Goal: Task Accomplishment & Management: Use online tool/utility

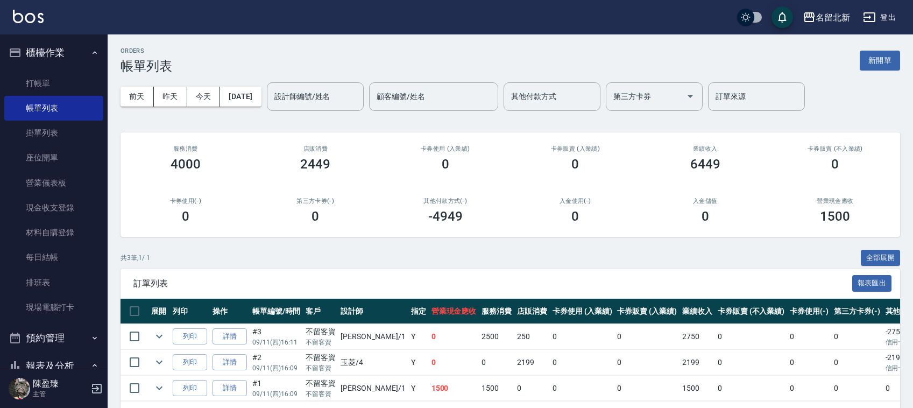
scroll to position [46, 0]
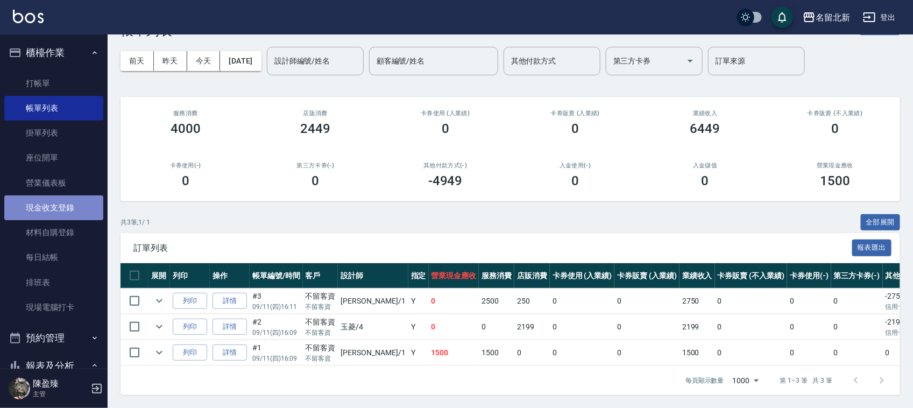
click at [66, 199] on link "現金收支登錄" at bounding box center [53, 207] width 99 height 25
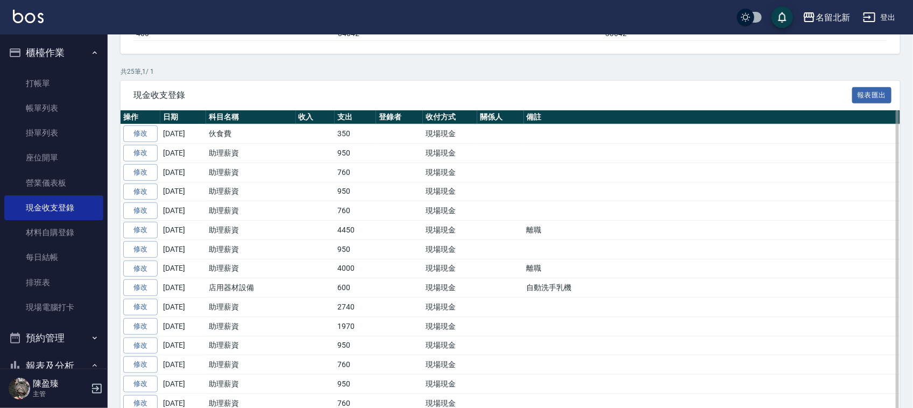
scroll to position [202, 0]
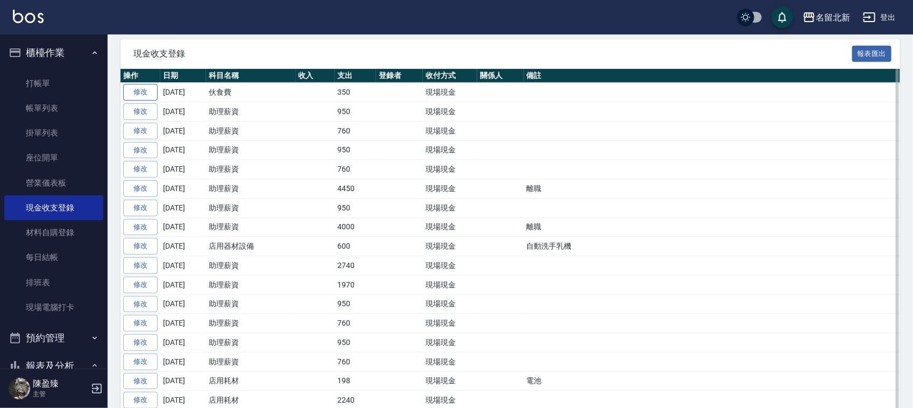
click at [128, 86] on link "修改" at bounding box center [140, 92] width 34 height 17
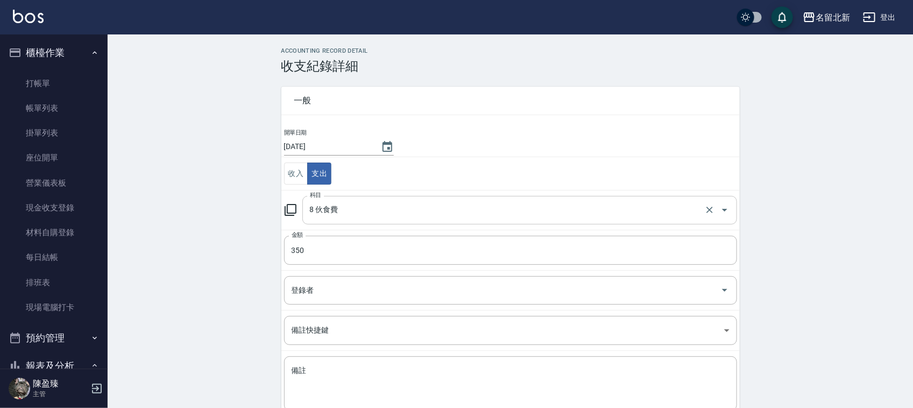
click at [346, 218] on input "8 伙食費" at bounding box center [504, 210] width 395 height 19
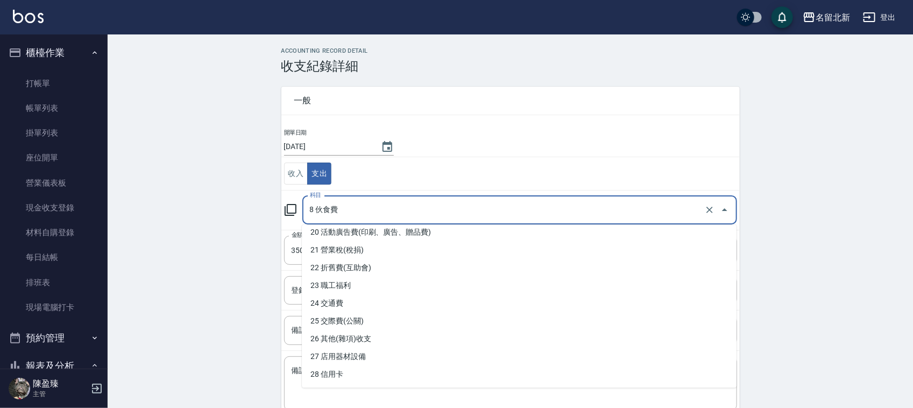
scroll to position [404, 0]
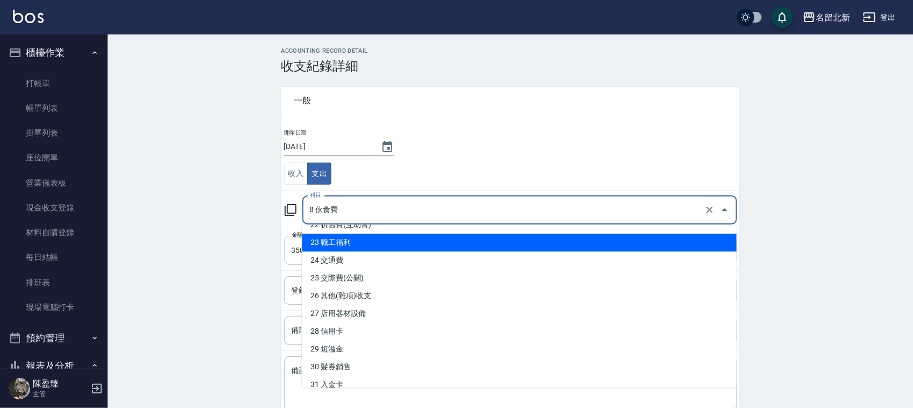
click at [353, 242] on li "23 職工福利" at bounding box center [519, 243] width 435 height 18
type input "23 職工福利"
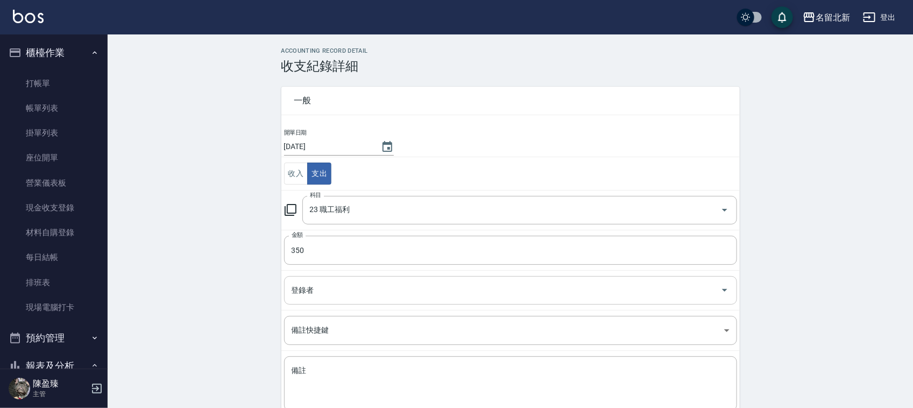
scroll to position [55, 0]
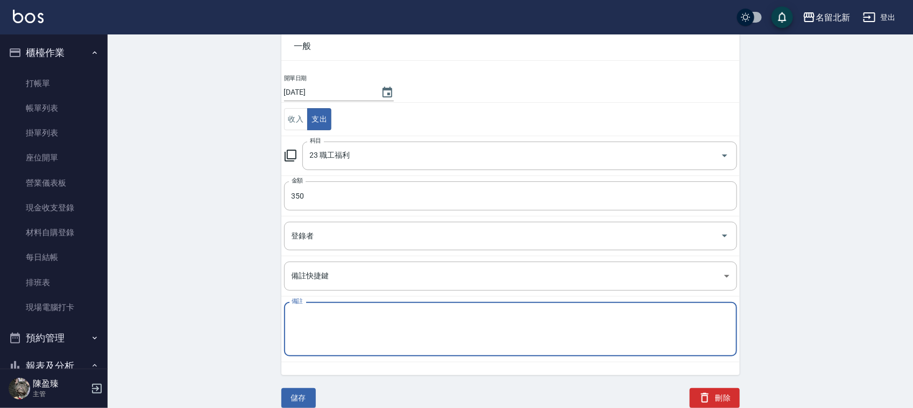
click at [363, 313] on textarea "備註" at bounding box center [511, 329] width 438 height 37
type textarea "g"
type textarea "生日餐點"
click at [300, 402] on button "儲存" at bounding box center [298, 398] width 34 height 20
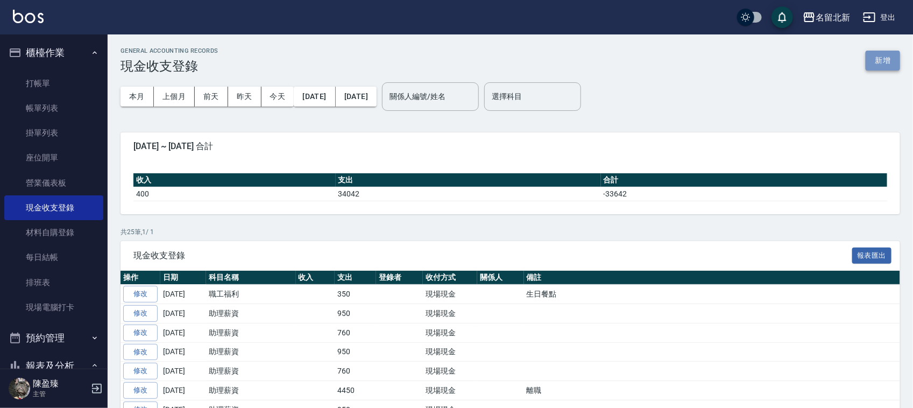
click at [888, 58] on button "新增" at bounding box center [883, 61] width 34 height 20
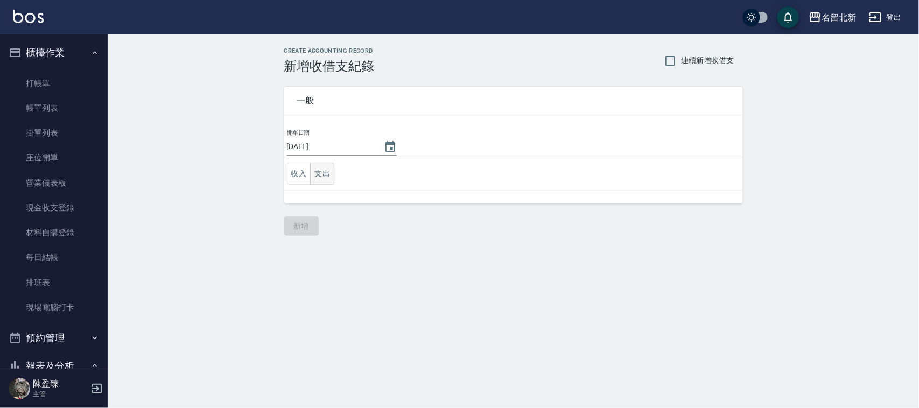
click at [321, 168] on button "支出" at bounding box center [322, 174] width 24 height 22
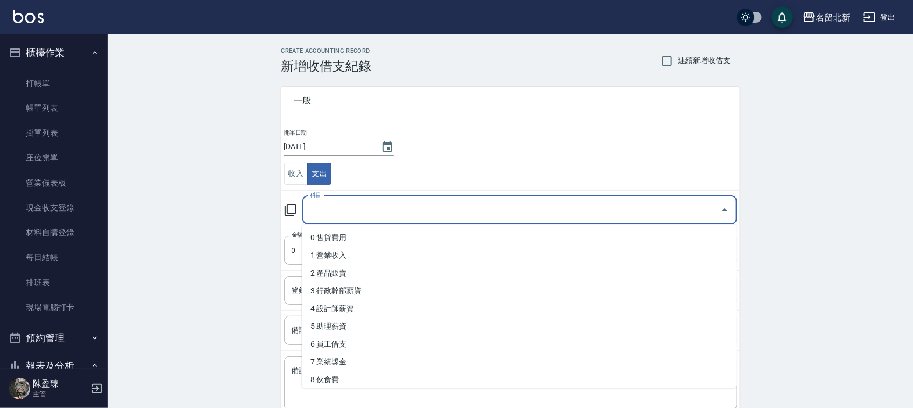
drag, startPoint x: 369, startPoint y: 213, endPoint x: 388, endPoint y: 282, distance: 72.1
click at [369, 214] on input "科目" at bounding box center [511, 210] width 409 height 19
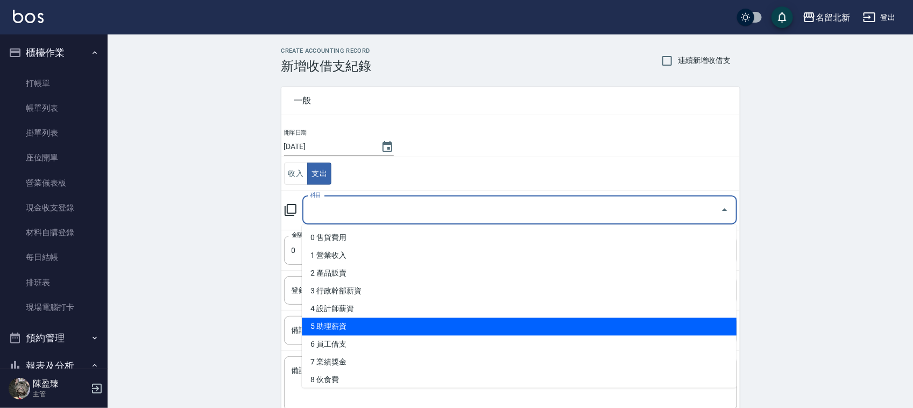
click at [340, 324] on li "5 助理薪資" at bounding box center [519, 327] width 435 height 18
type input "5 助理薪資"
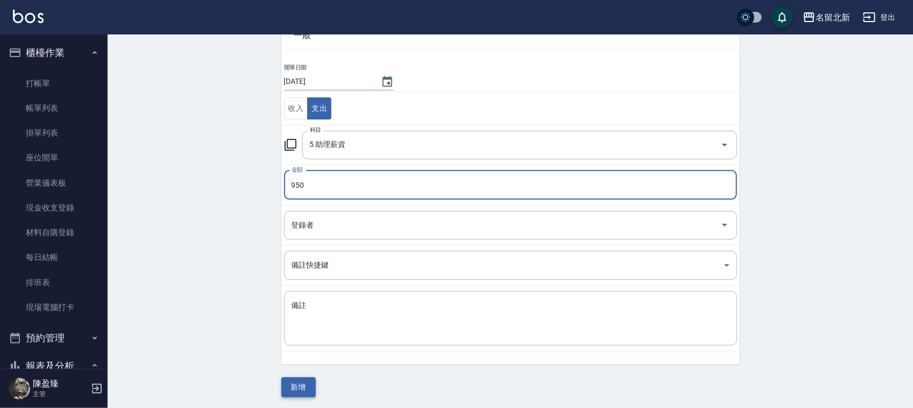
scroll to position [68, 0]
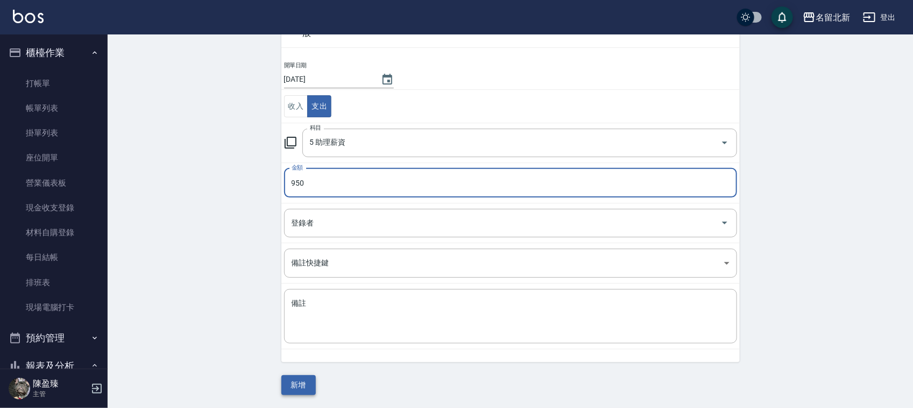
type input "950"
click at [294, 380] on button "新增" at bounding box center [298, 385] width 34 height 20
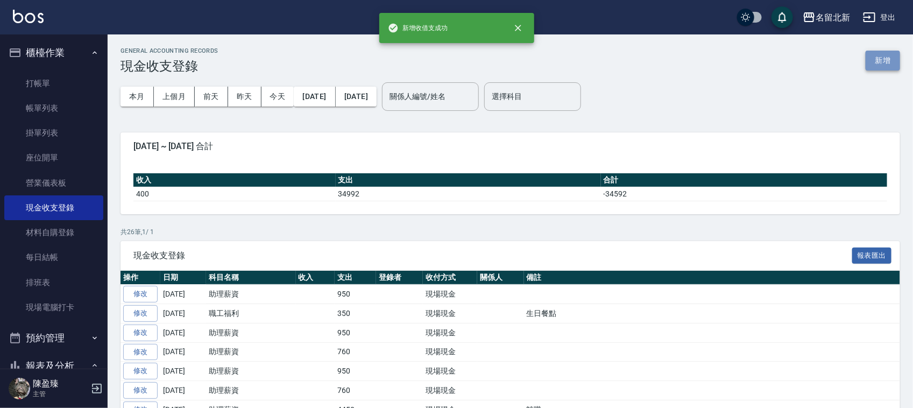
click at [882, 55] on button "新增" at bounding box center [883, 61] width 34 height 20
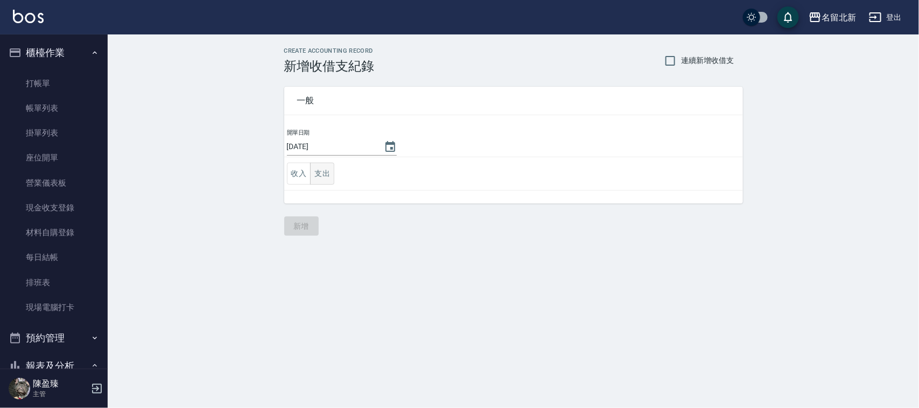
drag, startPoint x: 322, startPoint y: 176, endPoint x: 327, endPoint y: 179, distance: 6.3
click at [323, 176] on button "支出" at bounding box center [322, 174] width 24 height 22
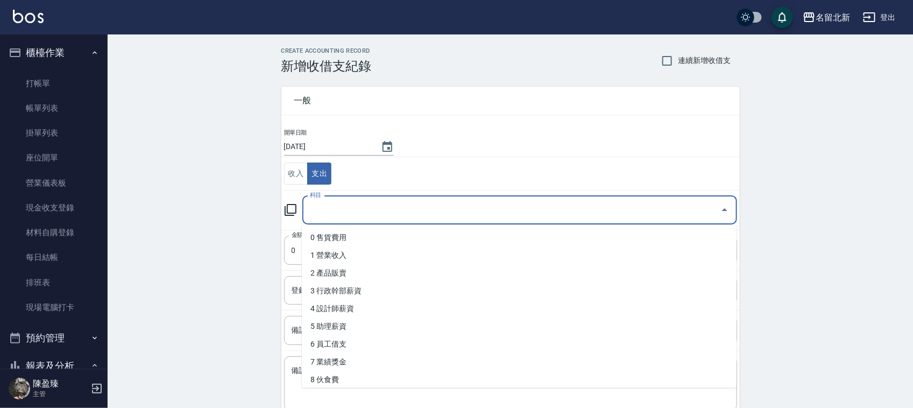
drag, startPoint x: 323, startPoint y: 216, endPoint x: 331, endPoint y: 238, distance: 23.3
click at [326, 217] on input "科目" at bounding box center [511, 210] width 409 height 19
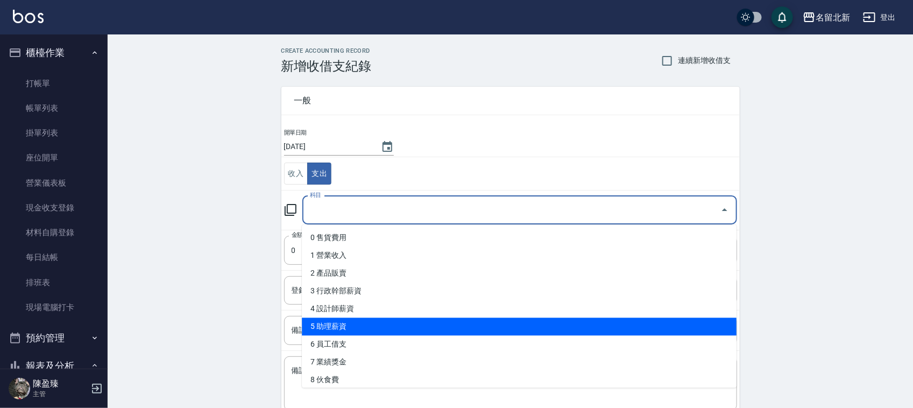
click at [352, 333] on li "5 助理薪資" at bounding box center [519, 327] width 435 height 18
type input "5 助理薪資"
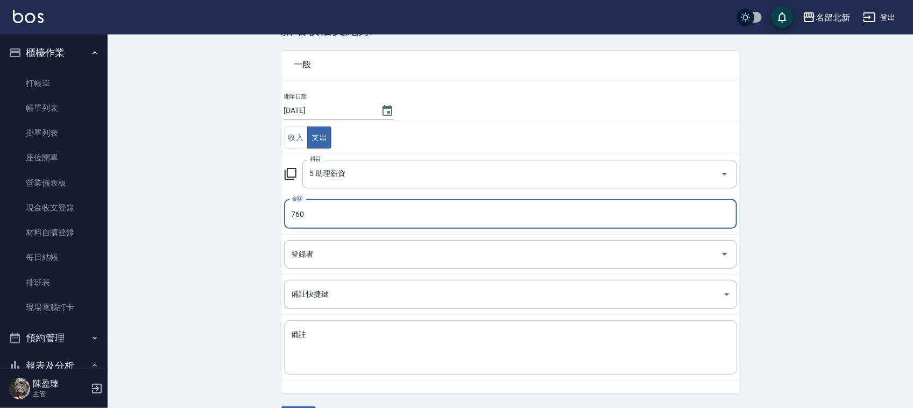
scroll to position [68, 0]
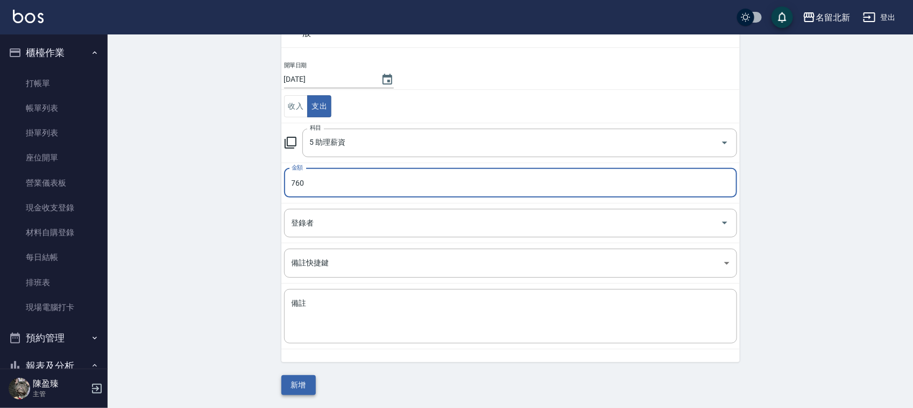
type input "760"
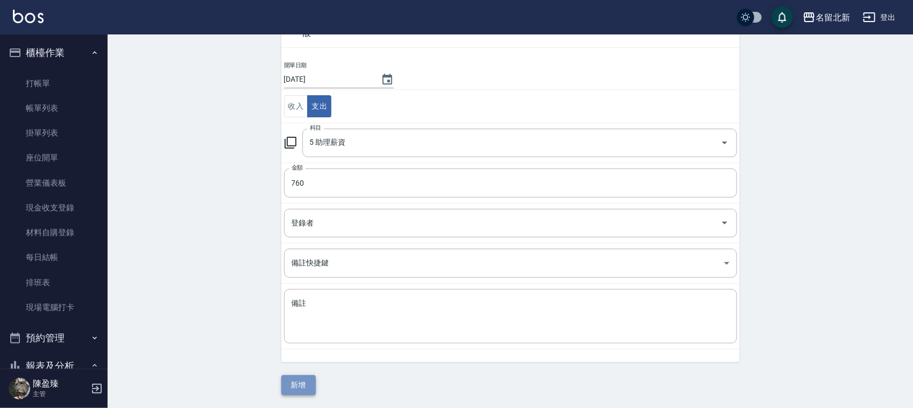
click at [299, 385] on button "新增" at bounding box center [298, 385] width 34 height 20
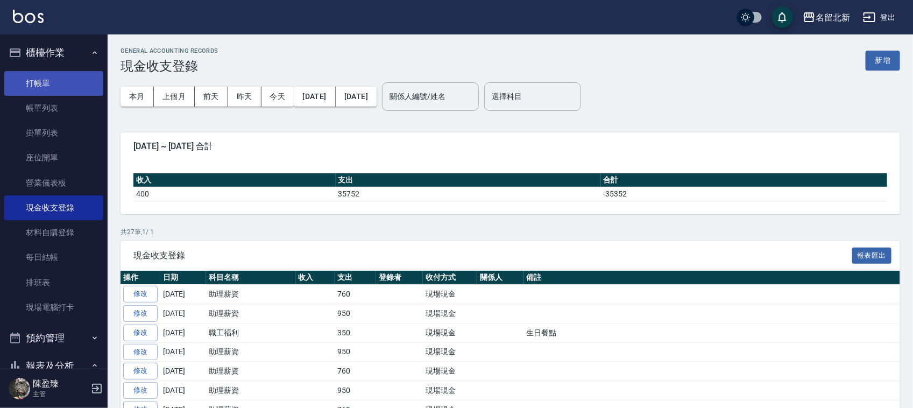
click at [35, 81] on link "打帳單" at bounding box center [53, 83] width 99 height 25
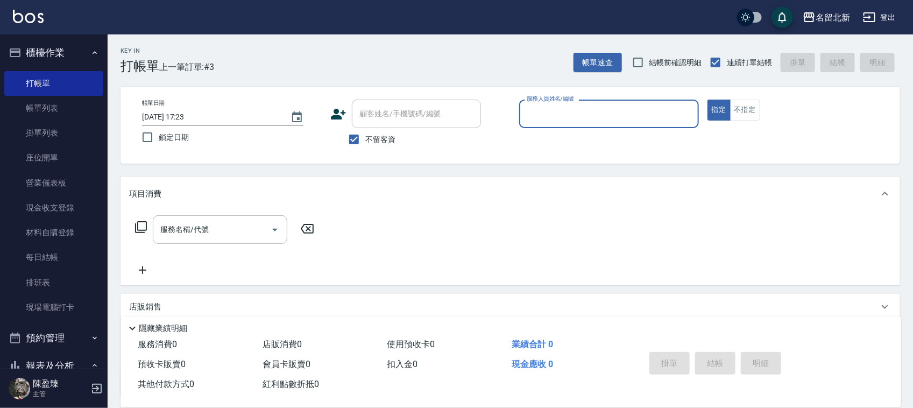
click at [639, 103] on div "服務人員姓名/編號" at bounding box center [609, 114] width 180 height 29
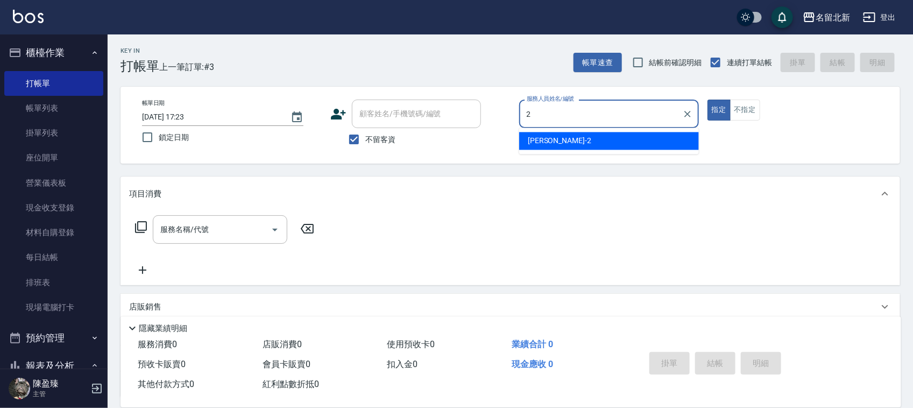
type input "[PERSON_NAME]-2"
type button "true"
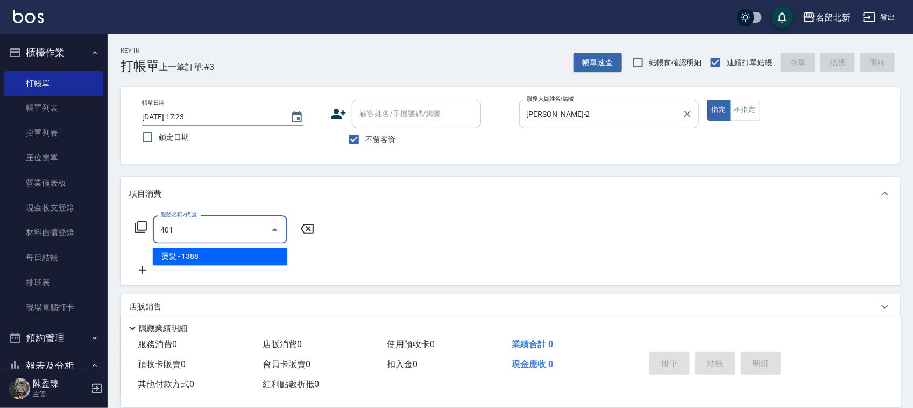
type input "燙髮(401)"
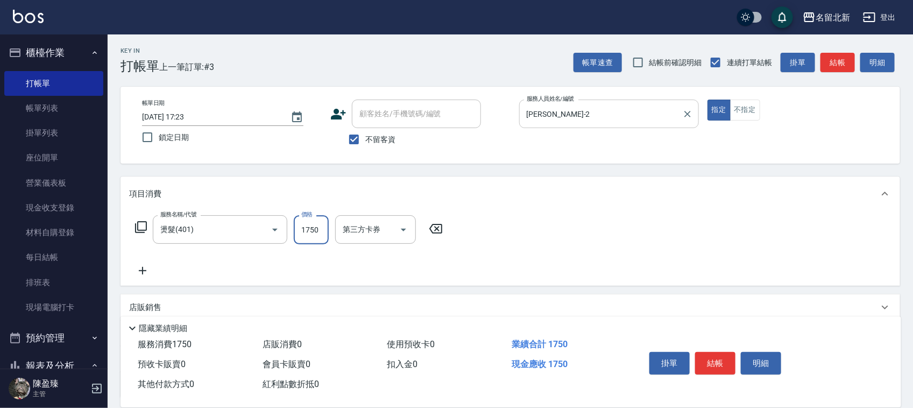
type input "1750"
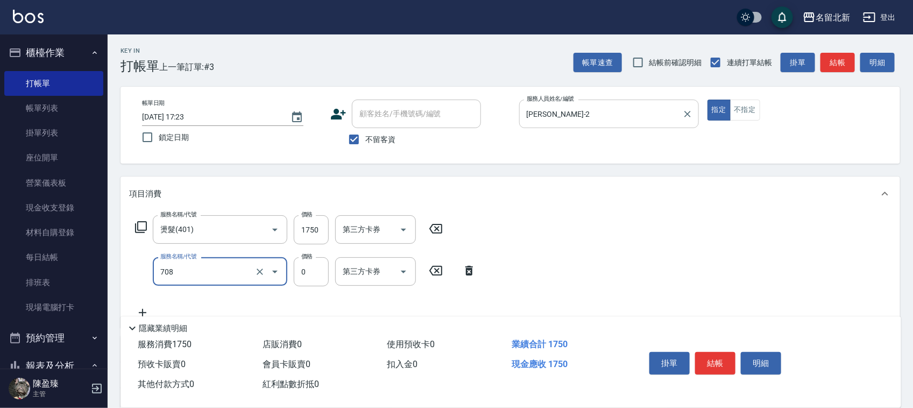
type input "互助80(708)"
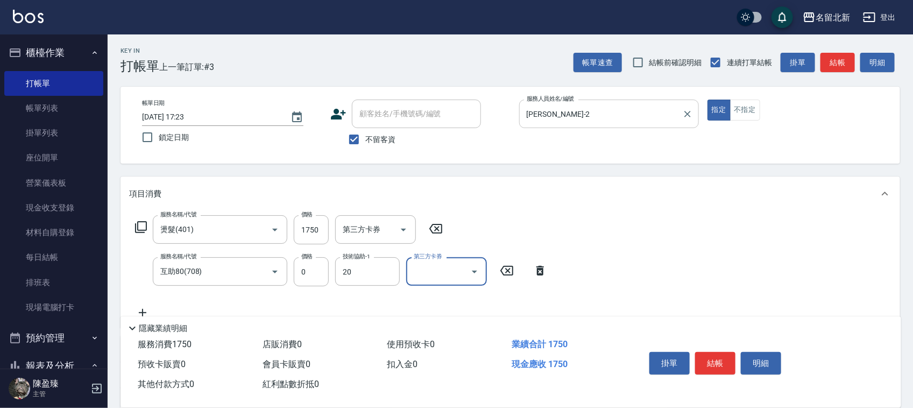
type input "UNA-20"
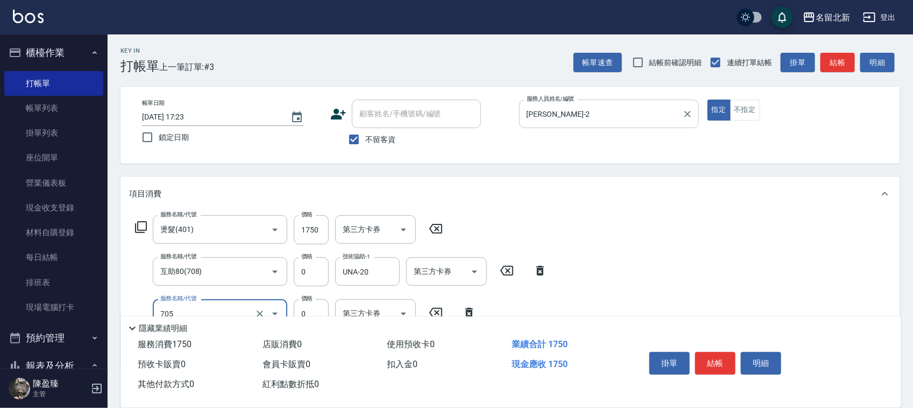
type input "互助50(705)"
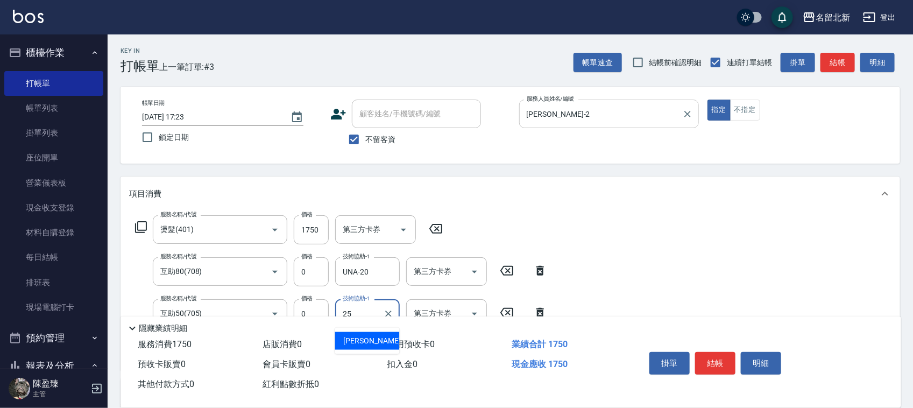
type input "禎禎-25"
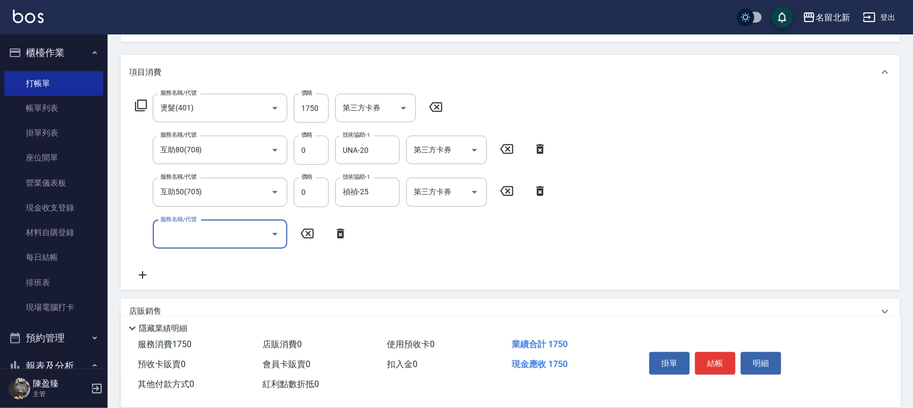
scroll to position [218, 0]
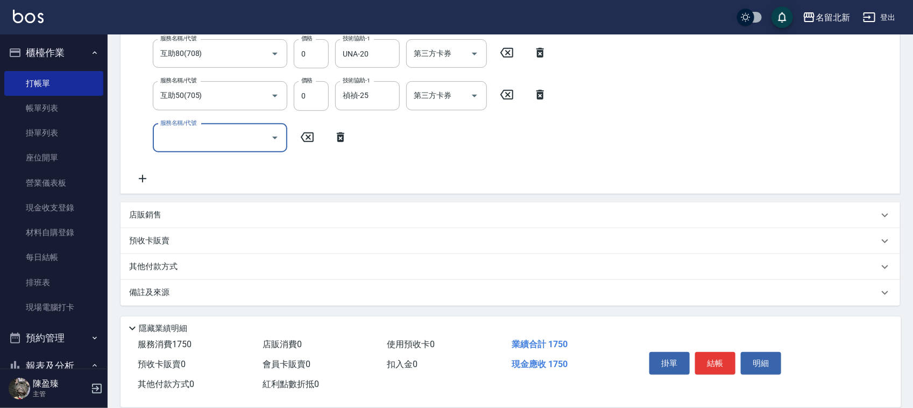
click at [167, 269] on p "其他付款方式" at bounding box center [156, 267] width 54 height 12
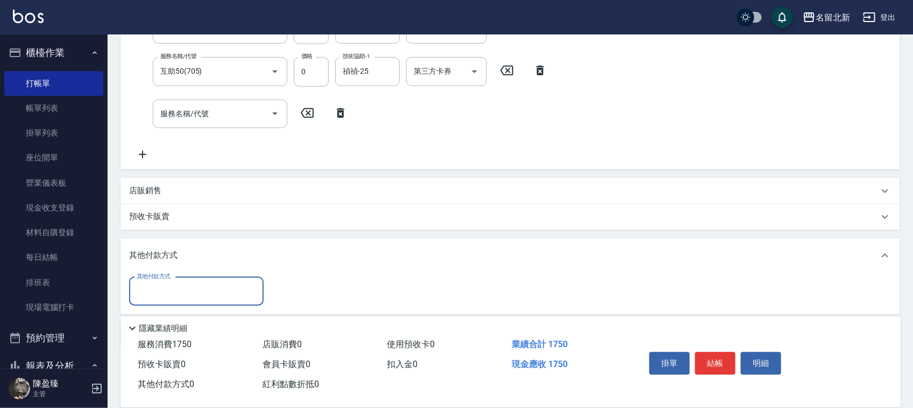
scroll to position [285, 0]
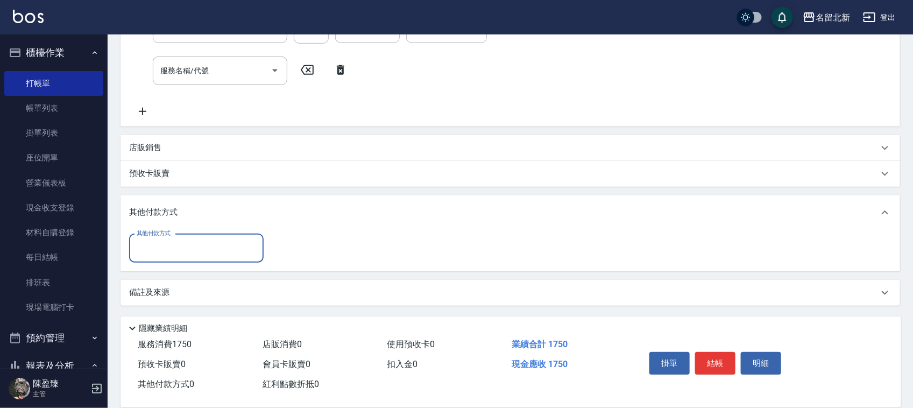
drag, startPoint x: 160, startPoint y: 248, endPoint x: 160, endPoint y: 260, distance: 11.8
click at [160, 248] on input "其他付款方式" at bounding box center [196, 248] width 125 height 19
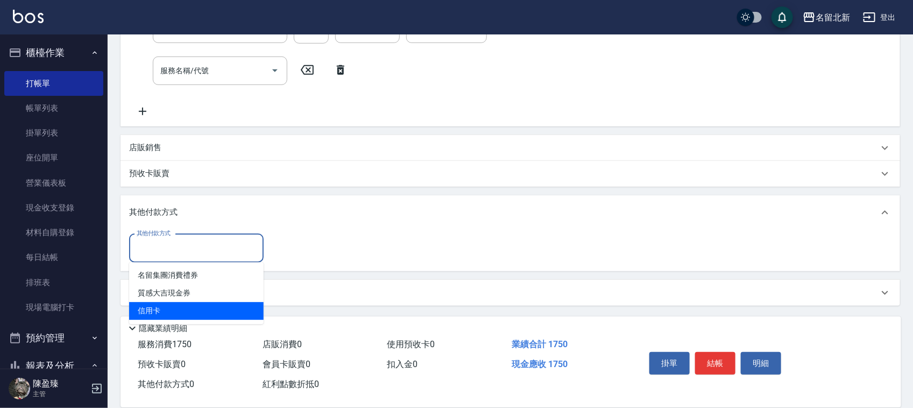
click at [146, 315] on span "信用卡" at bounding box center [196, 311] width 135 height 18
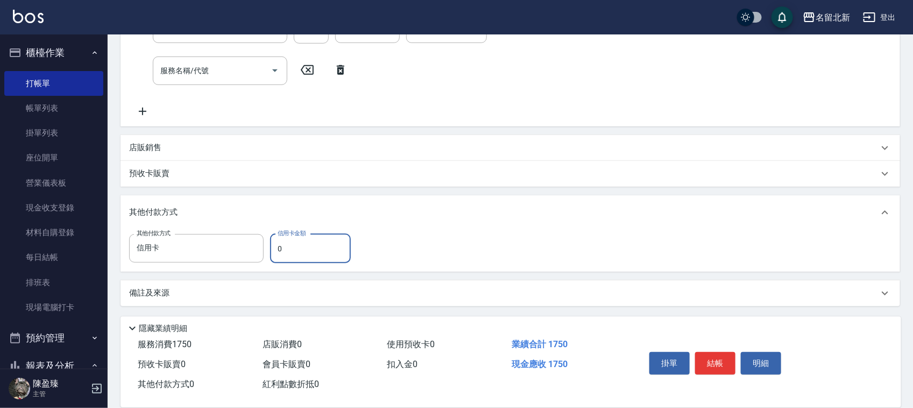
type input "信用卡"
drag, startPoint x: 275, startPoint y: 250, endPoint x: 260, endPoint y: 256, distance: 16.2
click at [260, 256] on div "其他付款方式 信用卡 其他付款方式 信用卡金額 0 信用卡金額" at bounding box center [243, 248] width 228 height 29
type input "1750"
click at [726, 352] on button "結帳" at bounding box center [715, 363] width 40 height 23
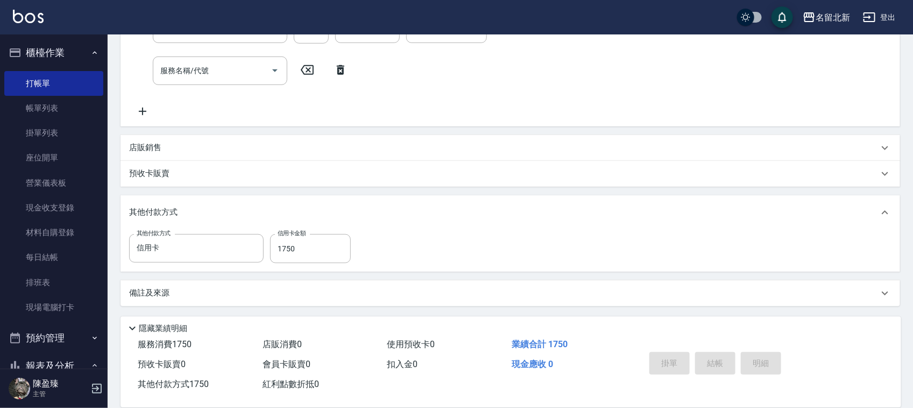
type input "[DATE] 17:24"
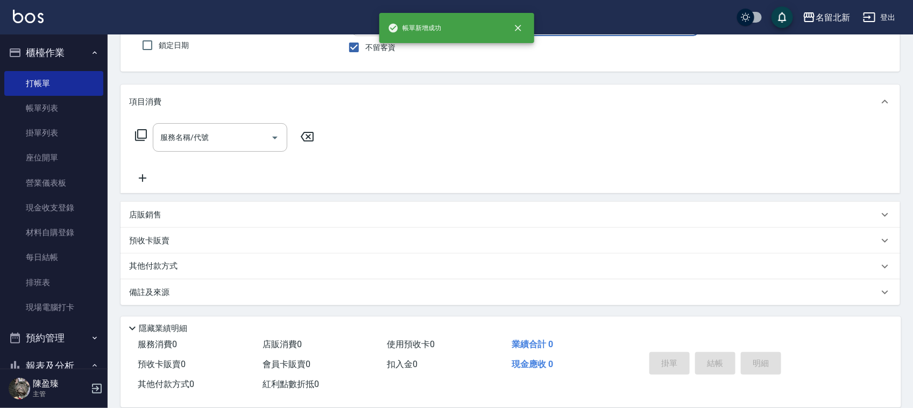
scroll to position [0, 0]
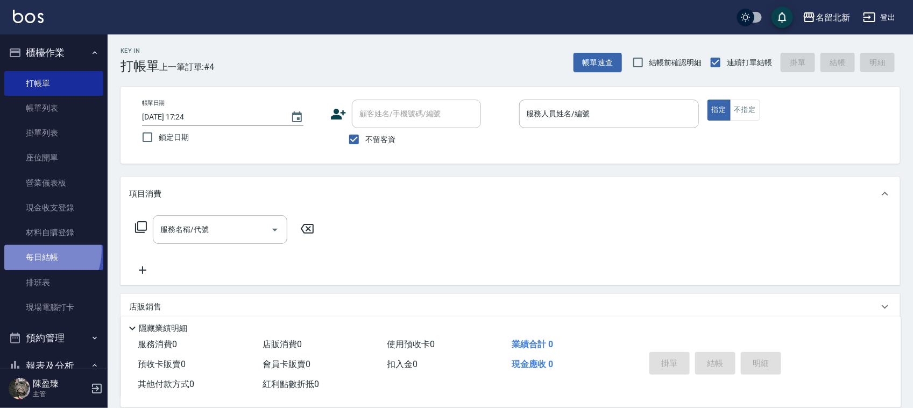
click at [36, 250] on link "每日結帳" at bounding box center [53, 257] width 99 height 25
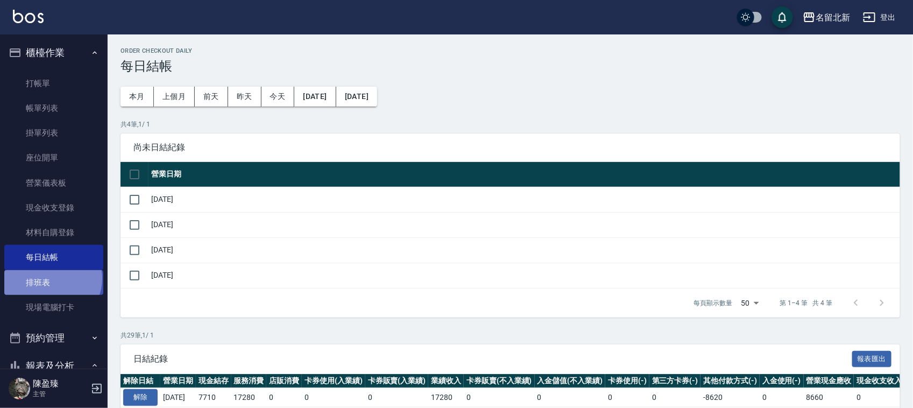
click at [52, 278] on link "排班表" at bounding box center [53, 282] width 99 height 25
